Goal: Navigation & Orientation: Find specific page/section

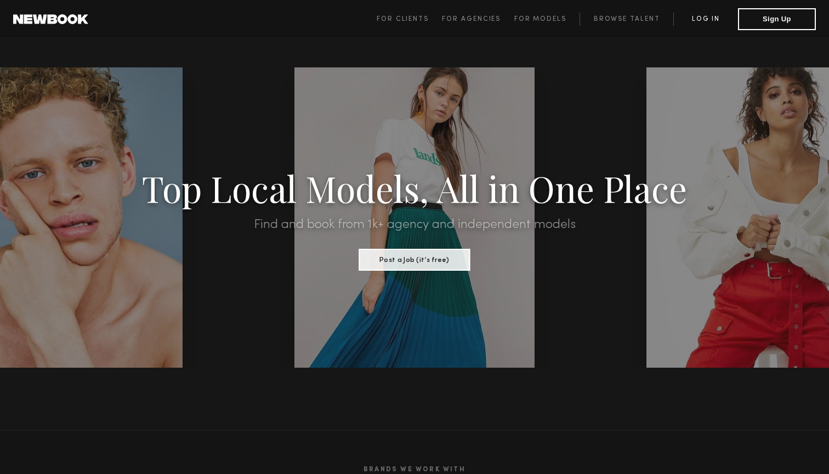
click at [711, 20] on link "Log in" at bounding box center [705, 19] width 65 height 13
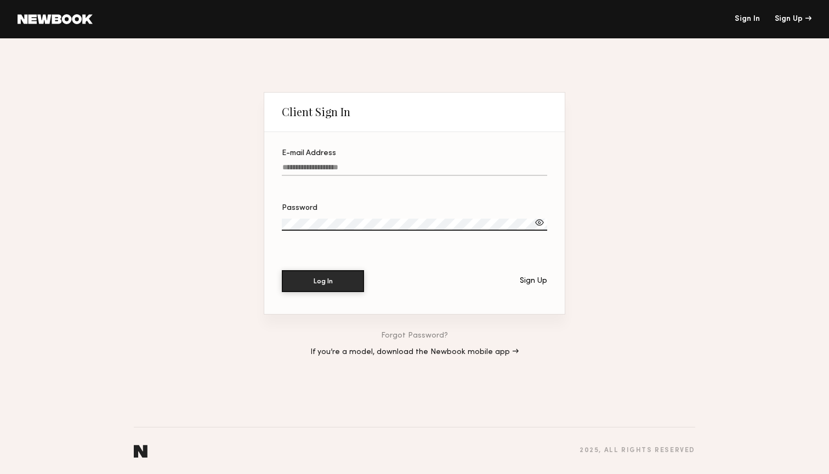
type input "**********"
click at [323, 281] on button "Log In" at bounding box center [323, 281] width 82 height 22
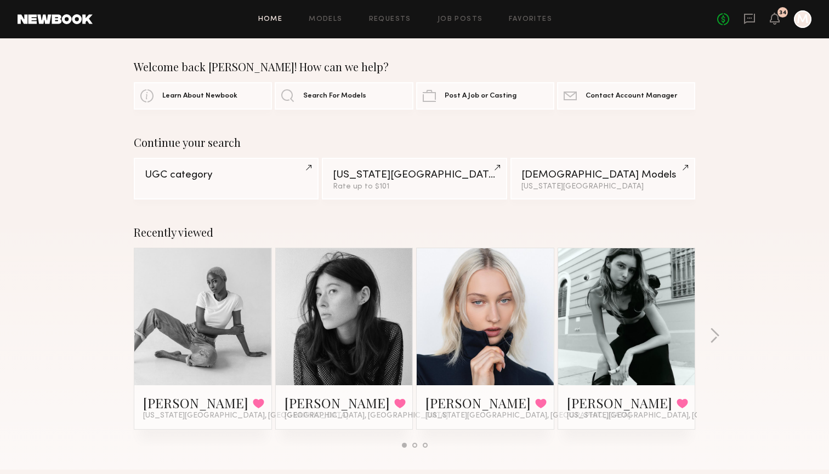
click at [415, 445] on div at bounding box center [414, 445] width 5 height 5
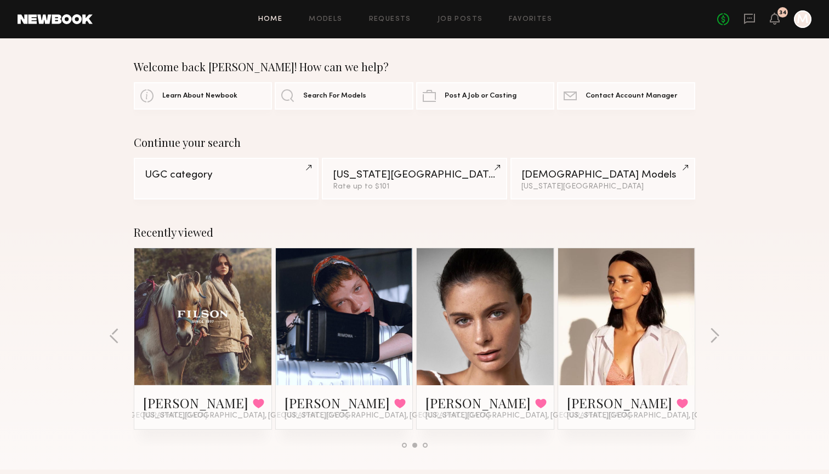
click at [428, 446] on div at bounding box center [415, 445] width 562 height 5
click at [428, 445] on div at bounding box center [415, 445] width 562 height 5
click at [426, 444] on div at bounding box center [425, 445] width 5 height 5
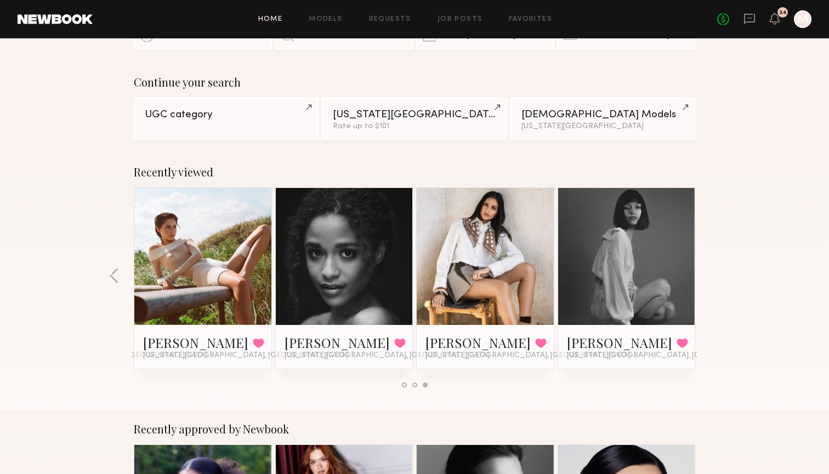
scroll to position [78, 0]
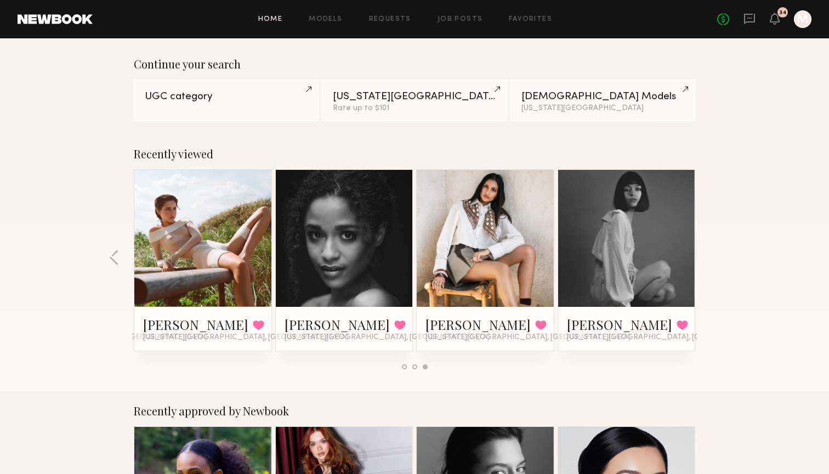
click at [404, 365] on div at bounding box center [404, 367] width 5 height 5
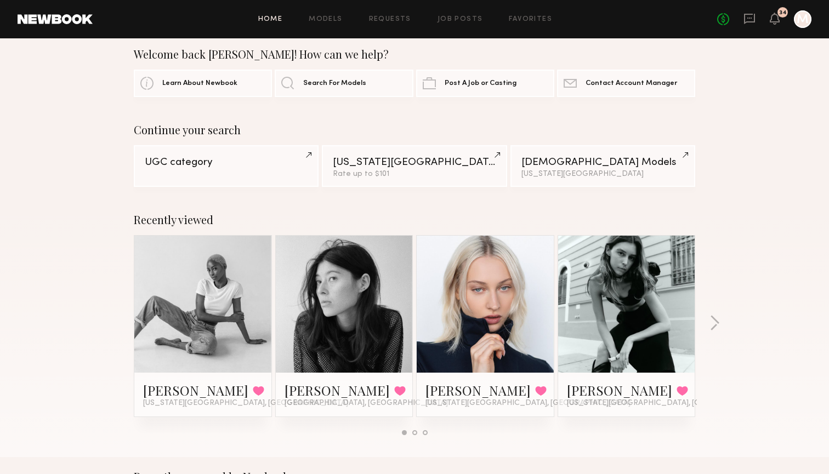
scroll to position [3, 0]
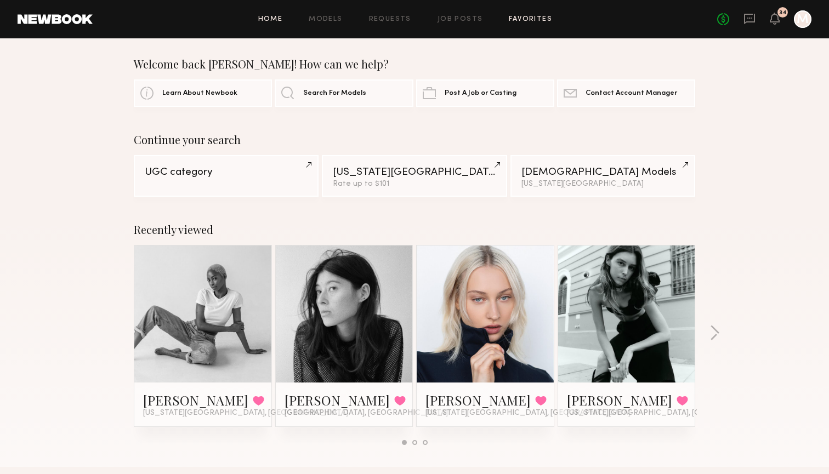
click at [523, 20] on link "Favorites" at bounding box center [530, 19] width 43 height 7
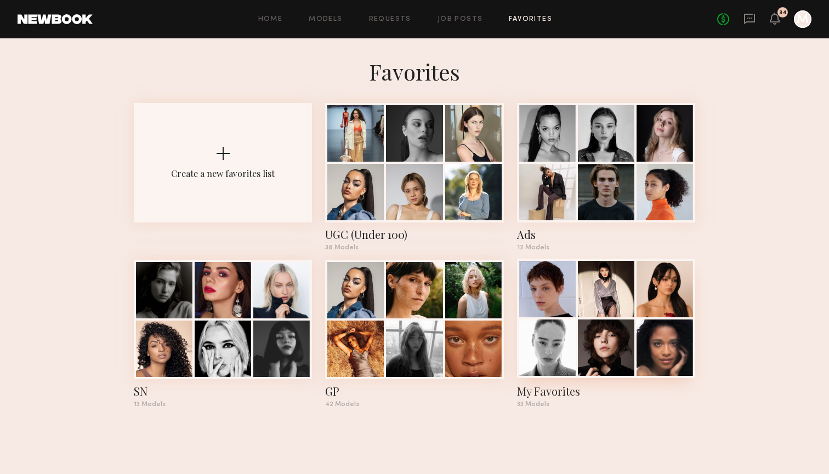
click at [537, 403] on div "My Favorites 33 Models" at bounding box center [606, 334] width 178 height 148
